Goal: Book appointment/travel/reservation

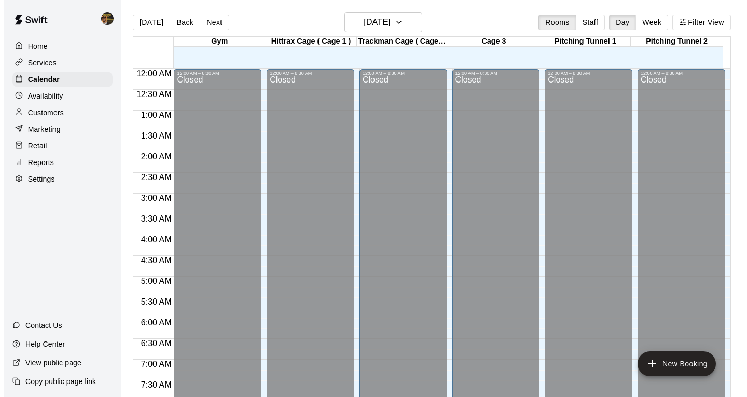
scroll to position [340, 0]
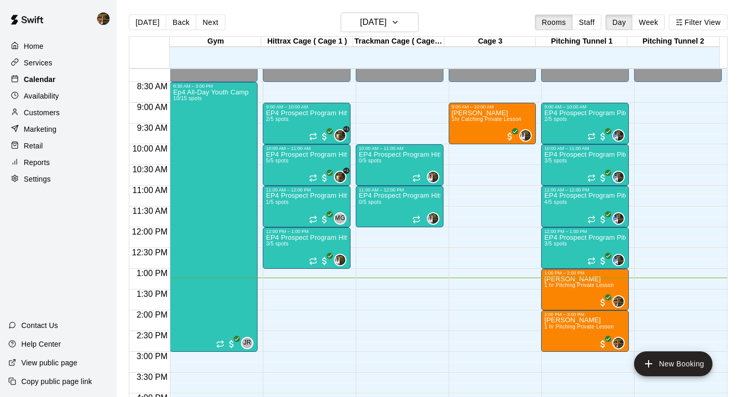
click at [98, 81] on div "Calendar" at bounding box center [58, 80] width 100 height 16
drag, startPoint x: 271, startPoint y: 316, endPoint x: 277, endPoint y: 312, distance: 7.2
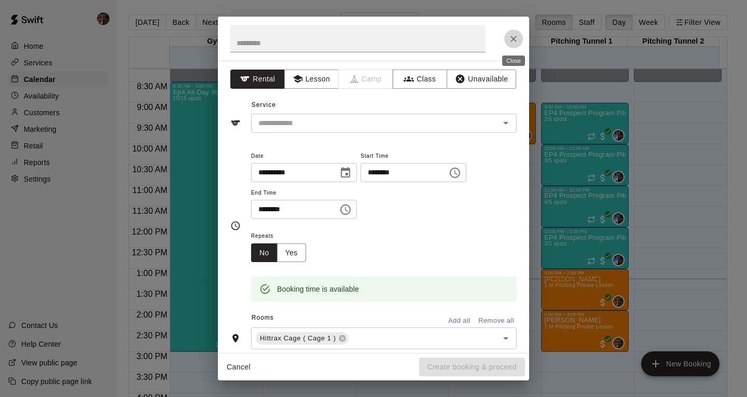
click at [517, 44] on icon "Close" at bounding box center [514, 39] width 10 height 10
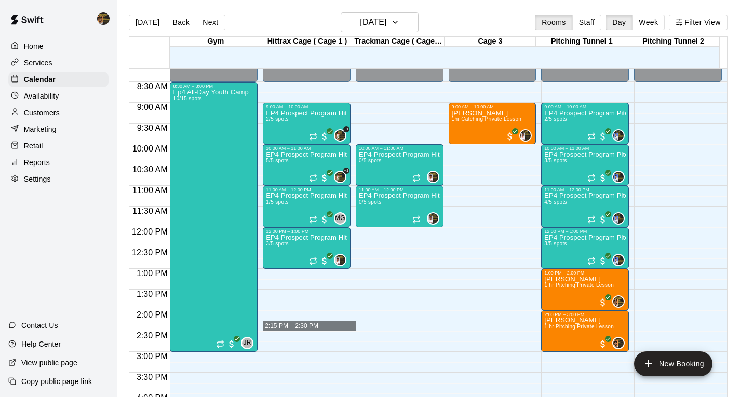
drag, startPoint x: 282, startPoint y: 312, endPoint x: 288, endPoint y: 313, distance: 6.2
click at [289, 319] on div "12:00 AM – 8:30 AM Closed 9:00 AM – 10:00 AM EP4 Prospect Program Hitting ( 14u…" at bounding box center [307, 227] width 88 height 997
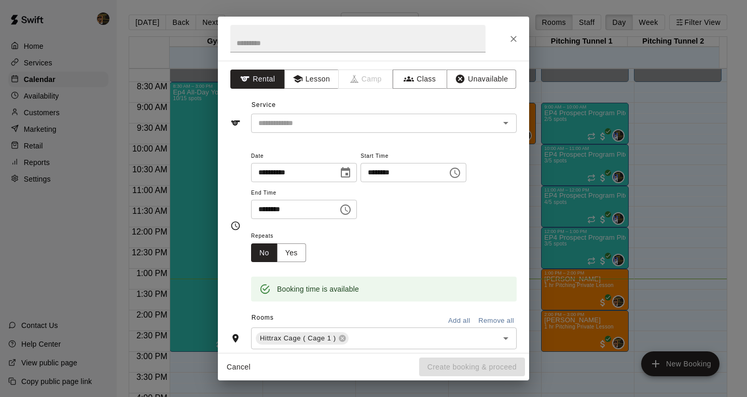
drag, startPoint x: 288, startPoint y: 313, endPoint x: 294, endPoint y: 284, distance: 29.2
click at [288, 311] on div "Rooms Add all Remove all" at bounding box center [373, 319] width 287 height 18
type input "********"
click at [274, 208] on input "********" at bounding box center [291, 209] width 80 height 19
type input "********"
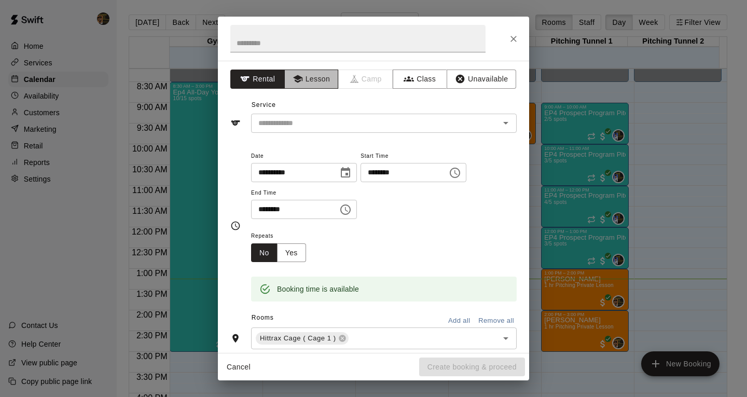
click at [317, 81] on button "Lesson" at bounding box center [311, 79] width 54 height 19
click at [307, 113] on div "Service ​" at bounding box center [373, 115] width 287 height 36
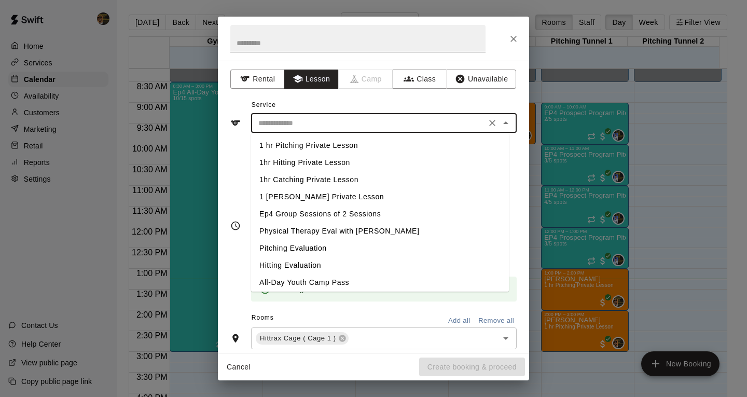
drag, startPoint x: 306, startPoint y: 116, endPoint x: 307, endPoint y: 127, distance: 10.9
click at [306, 120] on input "text" at bounding box center [368, 123] width 229 height 13
click at [336, 161] on li "1hr Hitting Private Lesson" at bounding box center [380, 162] width 258 height 17
type input "**********"
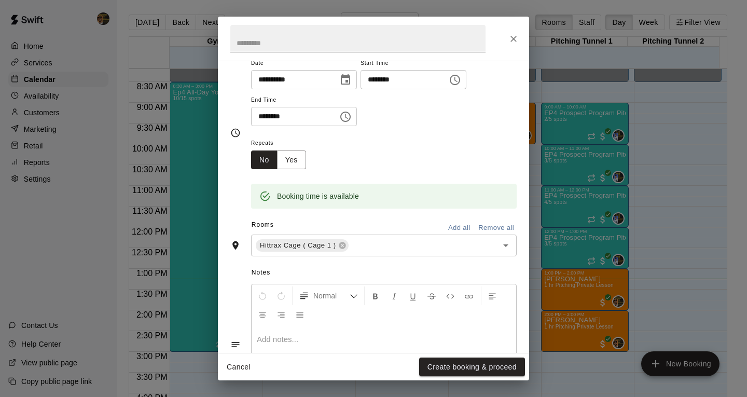
scroll to position [156, 0]
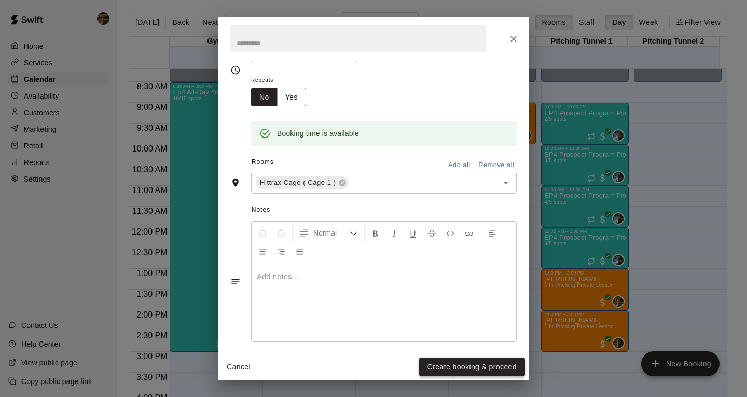
click at [470, 360] on button "Create booking & proceed" at bounding box center [472, 367] width 106 height 19
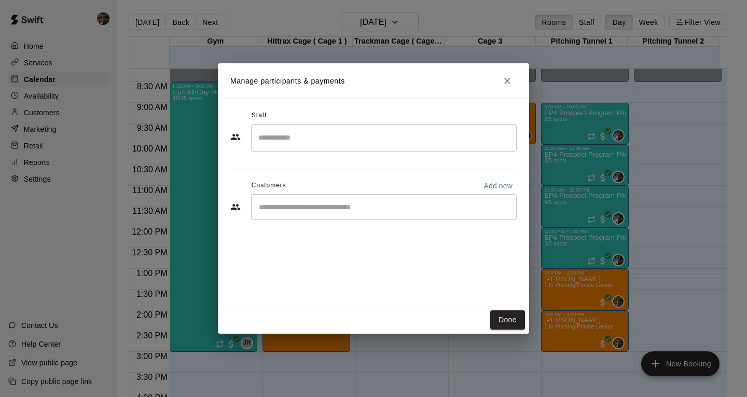
click at [330, 130] on input "Search staff" at bounding box center [384, 138] width 256 height 18
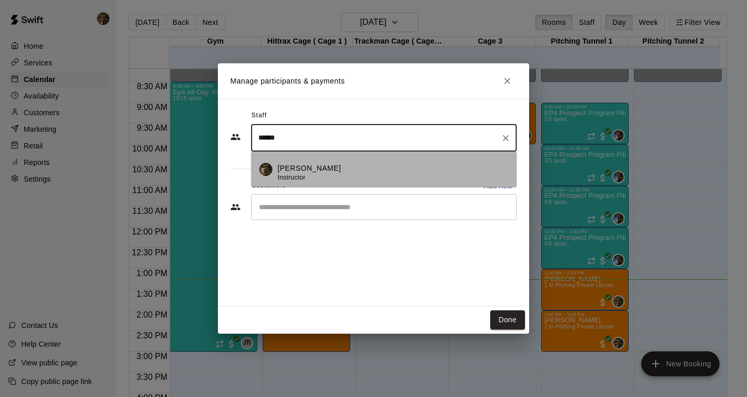
click at [307, 157] on li "[PERSON_NAME] Instructor" at bounding box center [384, 169] width 266 height 35
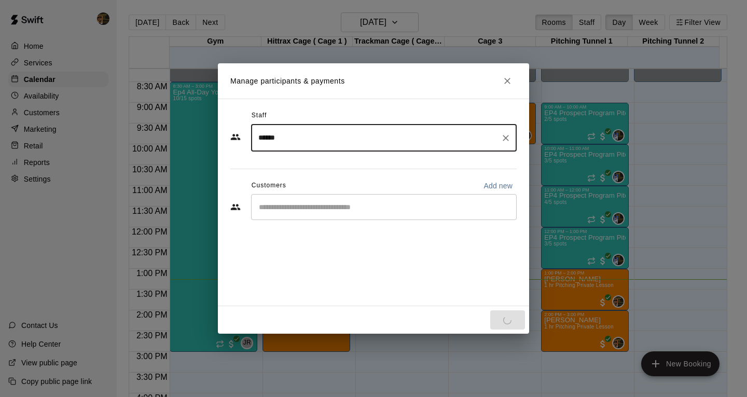
type input "******"
click at [296, 211] on input "Start typing to search customers..." at bounding box center [384, 207] width 256 height 10
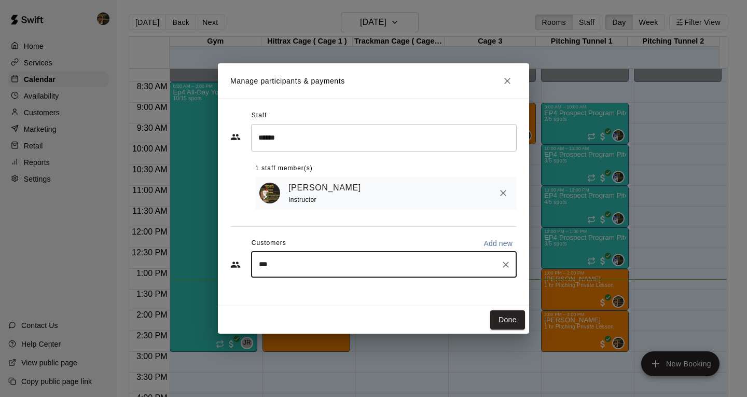
type input "****"
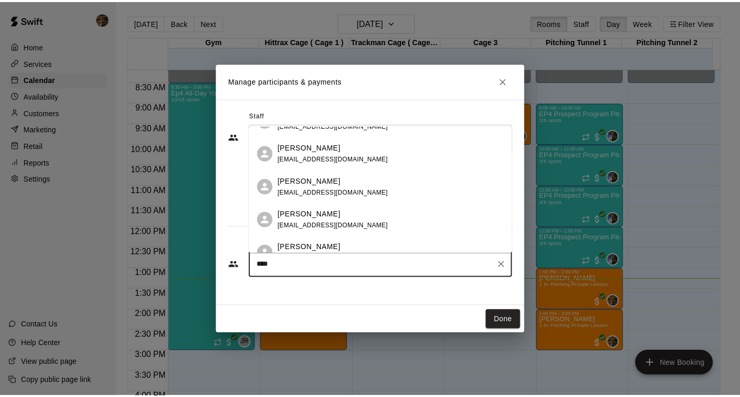
scroll to position [172, 0]
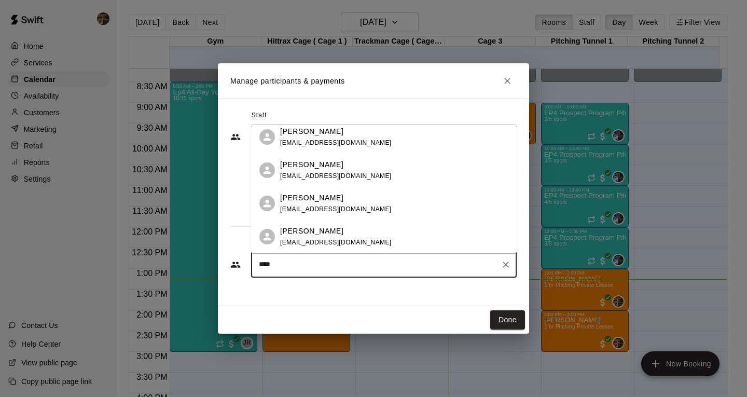
click at [313, 208] on span "[EMAIL_ADDRESS][DOMAIN_NAME]" at bounding box center [336, 209] width 112 height 7
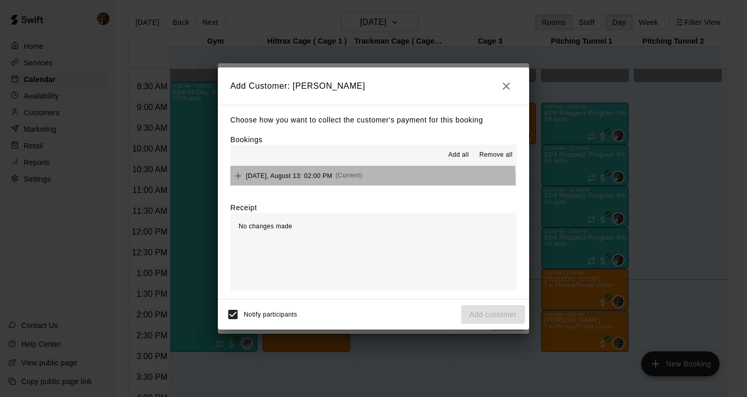
click at [363, 179] on span "(Current)" at bounding box center [349, 175] width 27 height 7
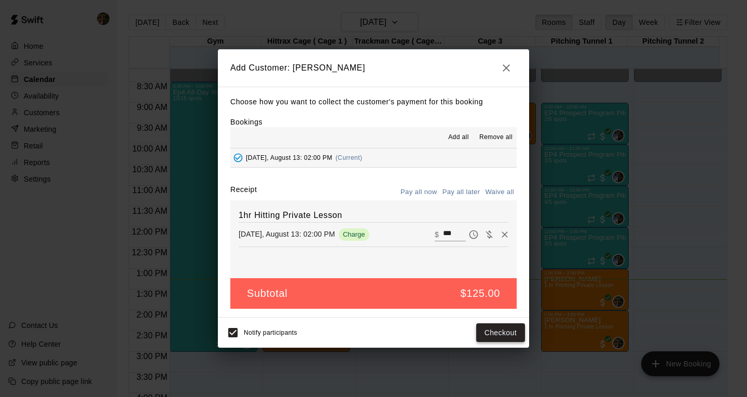
click at [506, 336] on button "Checkout" at bounding box center [500, 332] width 49 height 19
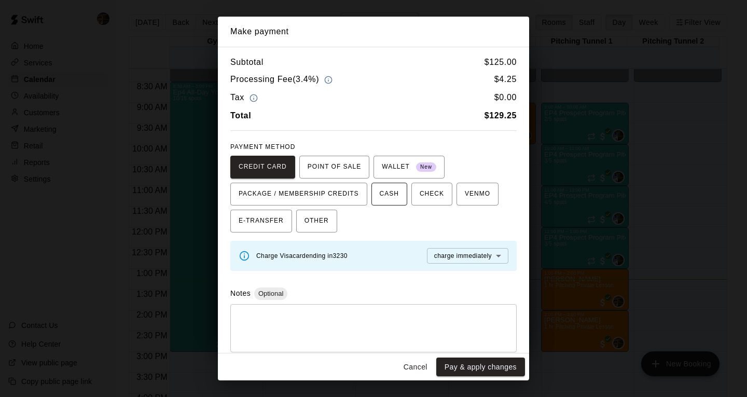
click at [395, 192] on span "CASH" at bounding box center [389, 194] width 19 height 17
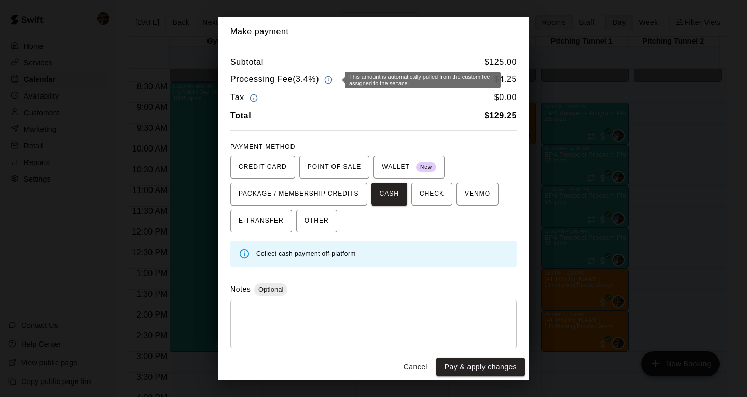
click at [329, 83] on icon "button" at bounding box center [328, 80] width 8 height 8
click at [411, 369] on button "Cancel" at bounding box center [415, 367] width 33 height 19
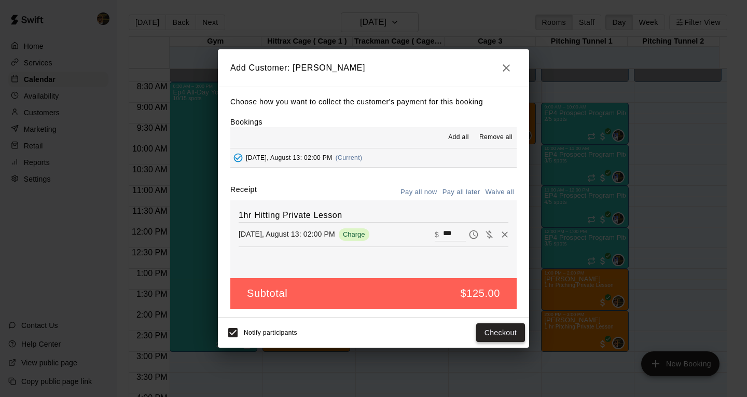
click at [502, 332] on button "Checkout" at bounding box center [500, 332] width 49 height 19
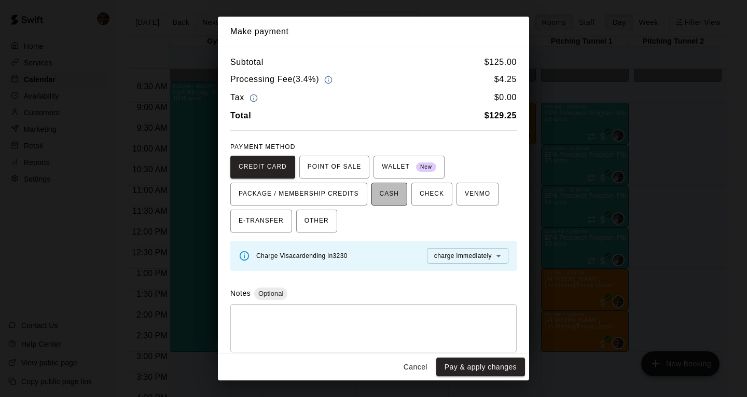
click at [399, 199] on button "CASH" at bounding box center [390, 194] width 36 height 23
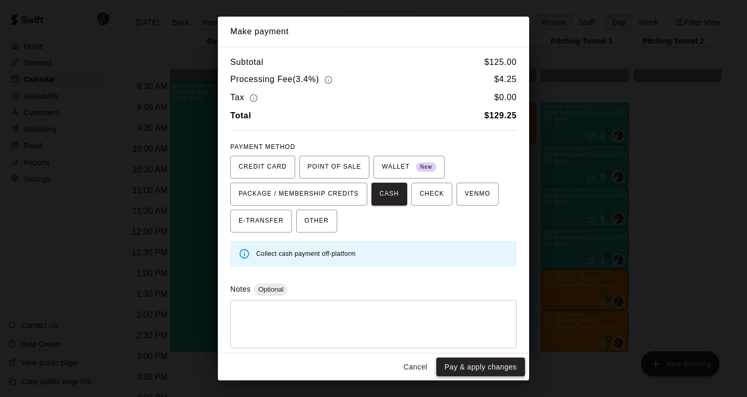
click at [496, 359] on button "Pay & apply changes" at bounding box center [481, 367] width 89 height 19
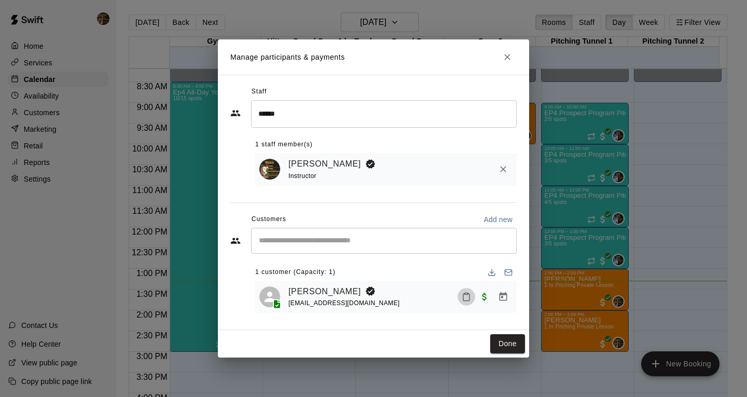
click at [465, 301] on icon "Mark attendance" at bounding box center [466, 296] width 9 height 9
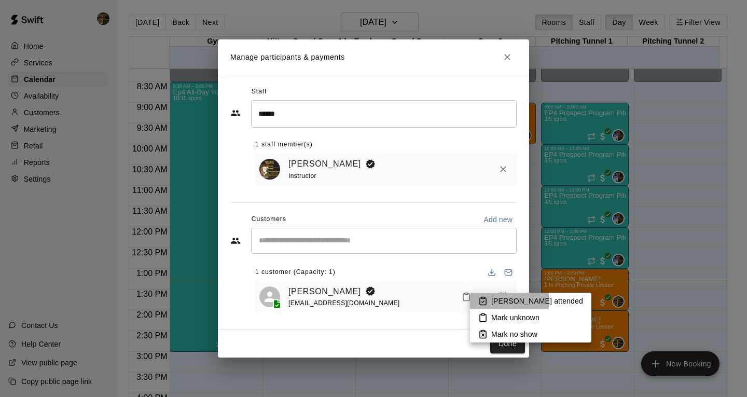
click at [506, 301] on p "[PERSON_NAME] attended" at bounding box center [538, 301] width 92 height 10
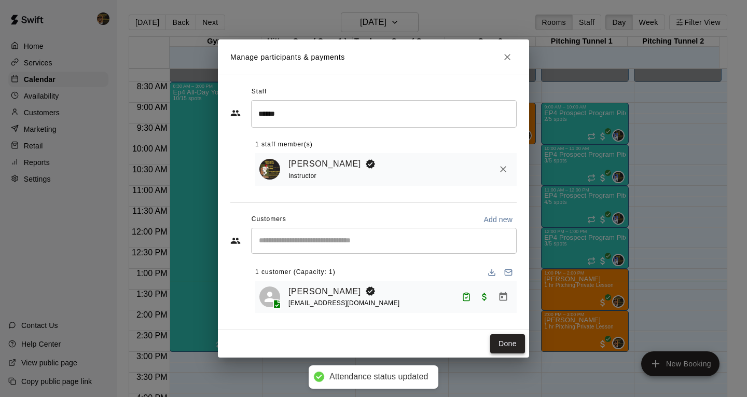
click at [517, 347] on button "Done" at bounding box center [507, 343] width 35 height 19
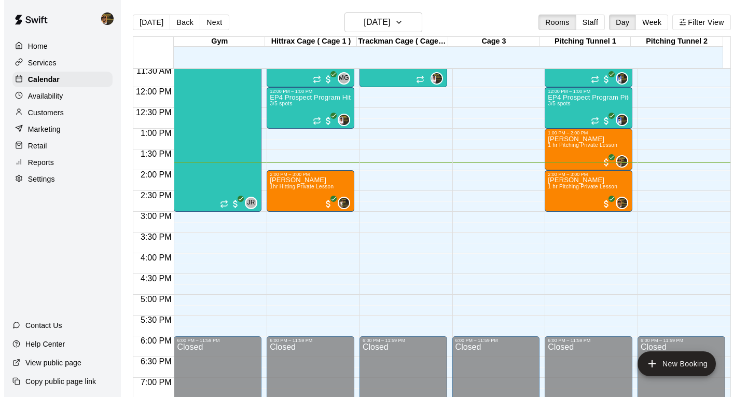
scroll to position [496, 0]
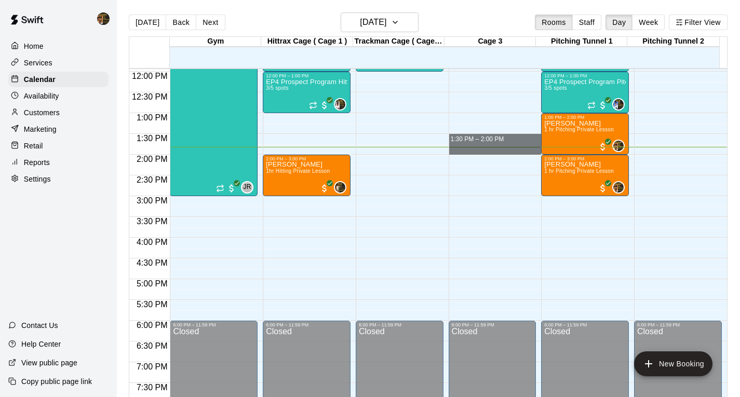
drag, startPoint x: 467, startPoint y: 155, endPoint x: 481, endPoint y: 136, distance: 23.8
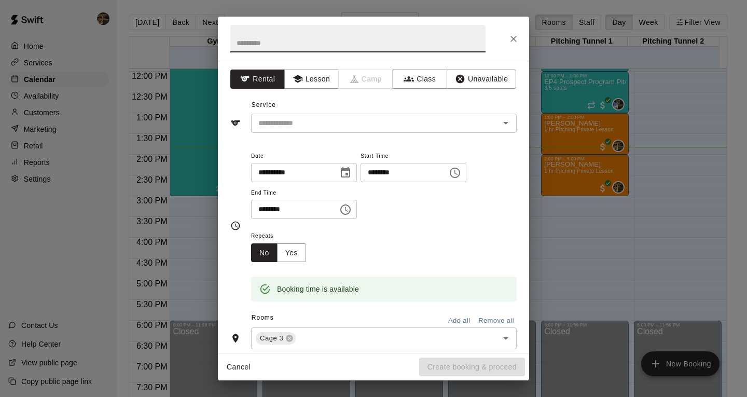
click at [398, 171] on input "********" at bounding box center [401, 172] width 80 height 19
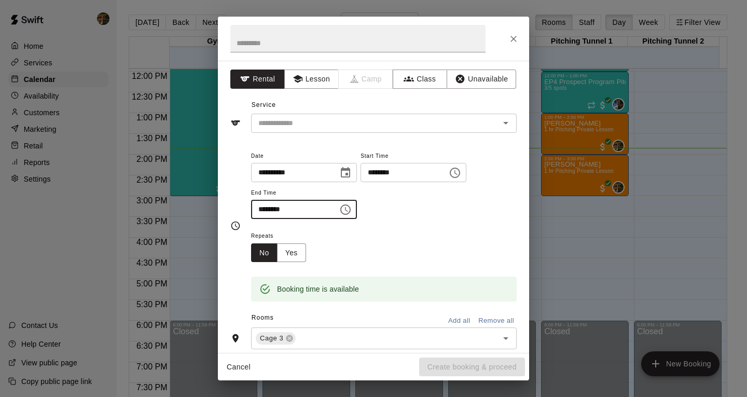
click at [270, 211] on input "********" at bounding box center [291, 209] width 80 height 19
type input "********"
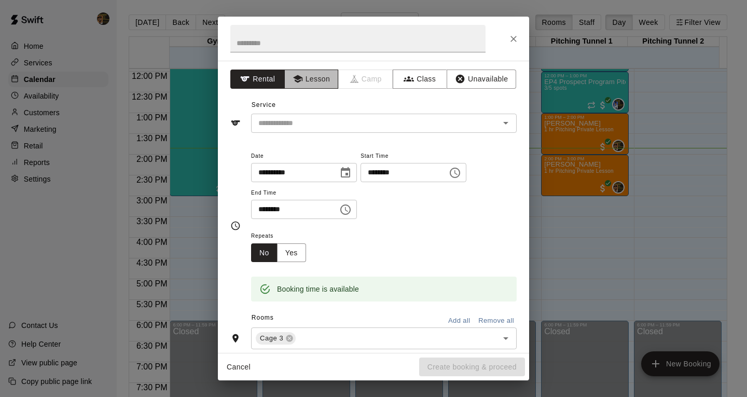
click at [295, 78] on icon "button" at bounding box center [297, 79] width 9 height 8
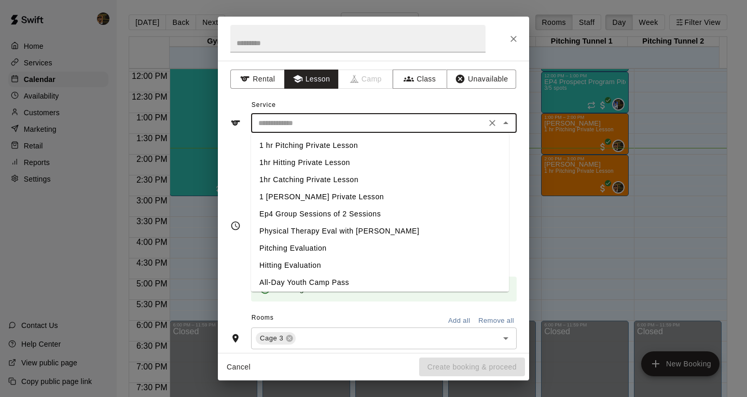
click at [297, 125] on input "text" at bounding box center [368, 123] width 229 height 13
click at [322, 141] on li "1 hr Pitching Private Lesson" at bounding box center [380, 145] width 258 height 17
type input "**********"
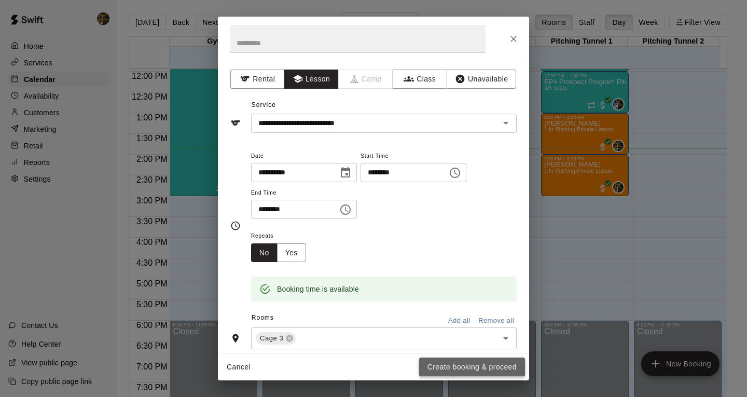
click at [452, 367] on button "Create booking & proceed" at bounding box center [472, 367] width 106 height 19
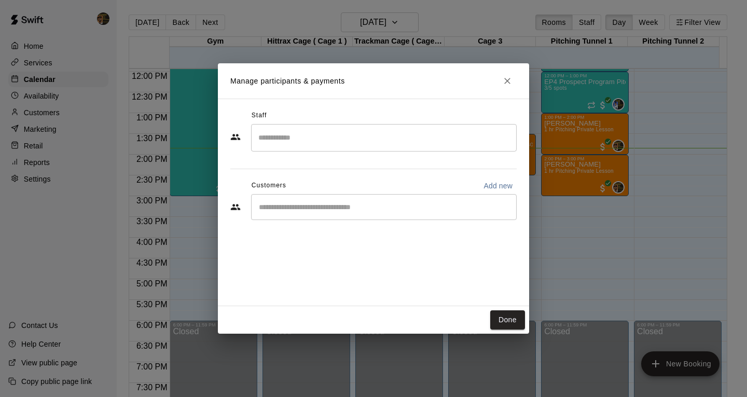
click at [354, 133] on input "Search staff" at bounding box center [384, 138] width 256 height 18
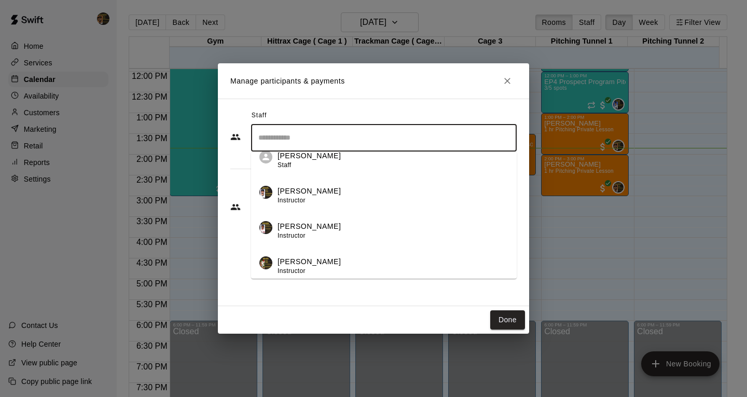
scroll to position [104, 0]
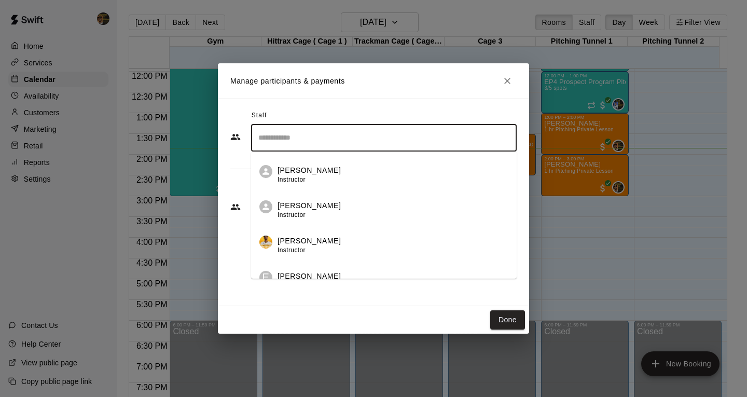
click at [412, 308] on div "Done" at bounding box center [373, 320] width 311 height 28
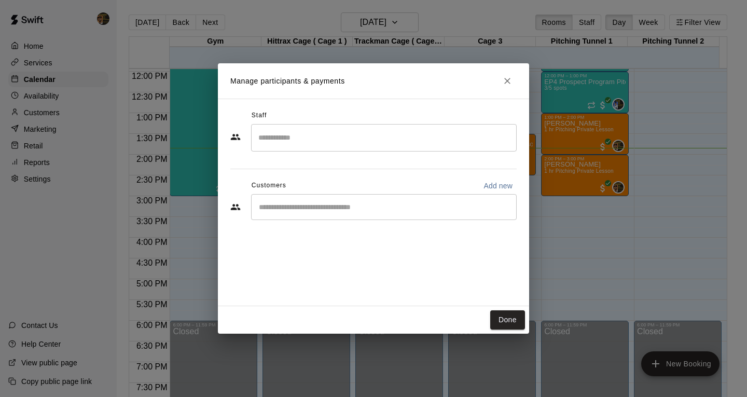
click at [326, 208] on input "Start typing to search customers..." at bounding box center [384, 207] width 256 height 10
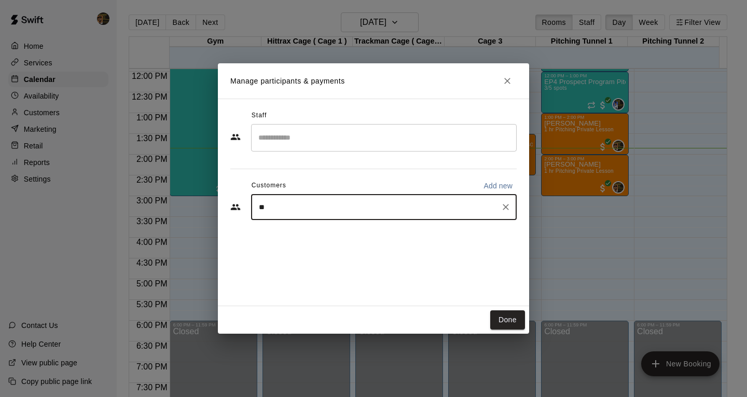
type input "***"
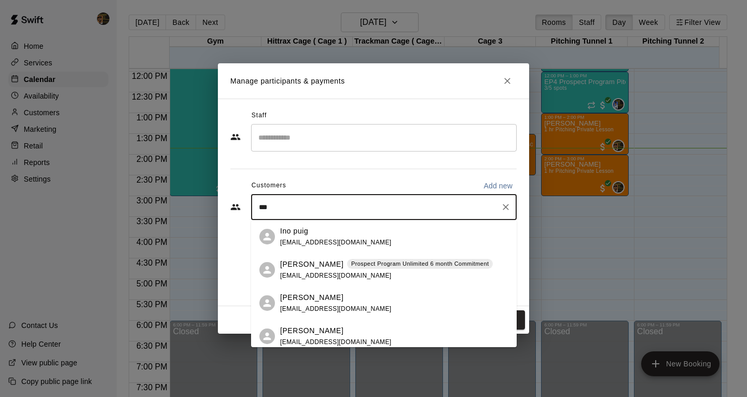
click at [338, 236] on div "Ino puig [EMAIL_ADDRESS][DOMAIN_NAME]" at bounding box center [336, 237] width 112 height 22
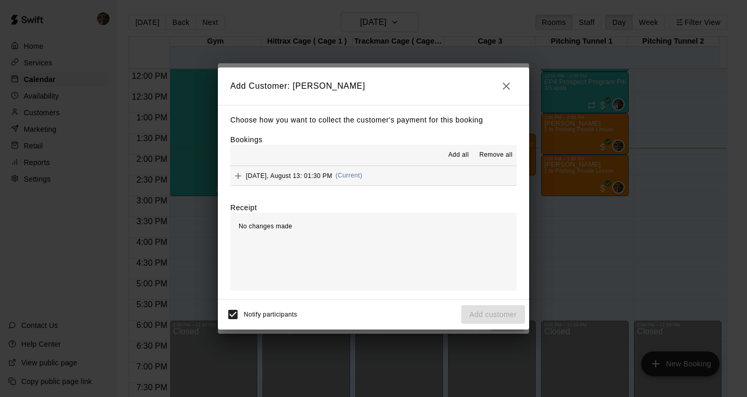
click at [388, 173] on button "[DATE], August 13: 01:30 PM (Current)" at bounding box center [373, 175] width 287 height 19
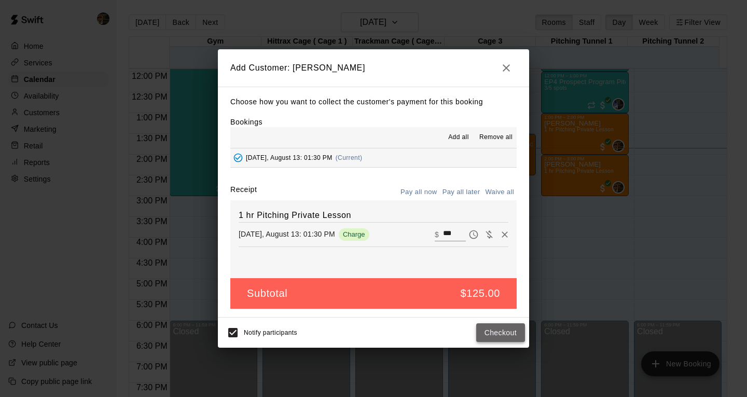
click at [493, 327] on button "Checkout" at bounding box center [500, 332] width 49 height 19
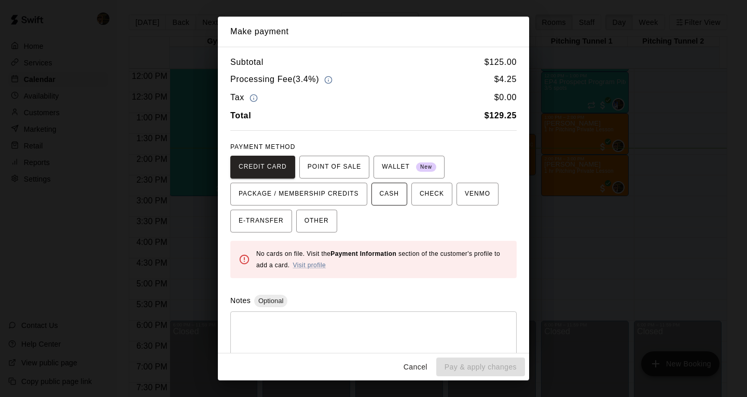
click at [396, 192] on span "CASH" at bounding box center [389, 194] width 19 height 17
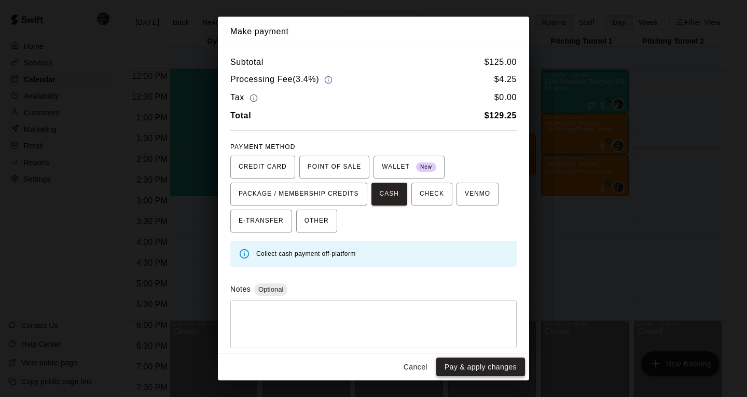
click at [474, 363] on button "Pay & apply changes" at bounding box center [481, 367] width 89 height 19
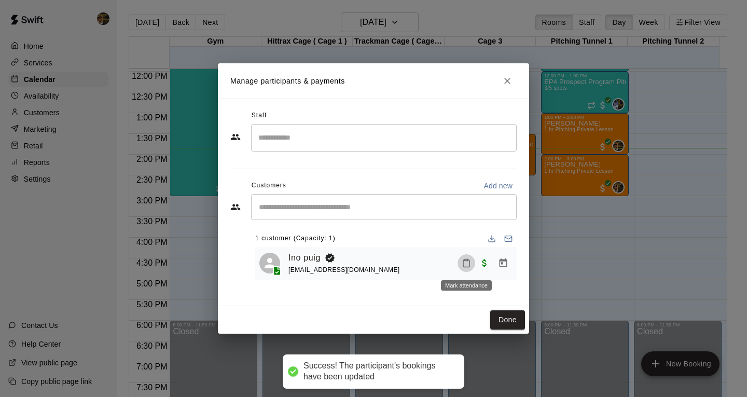
click at [461, 264] on button "Mark attendance" at bounding box center [467, 263] width 18 height 18
